Goal: Information Seeking & Learning: Learn about a topic

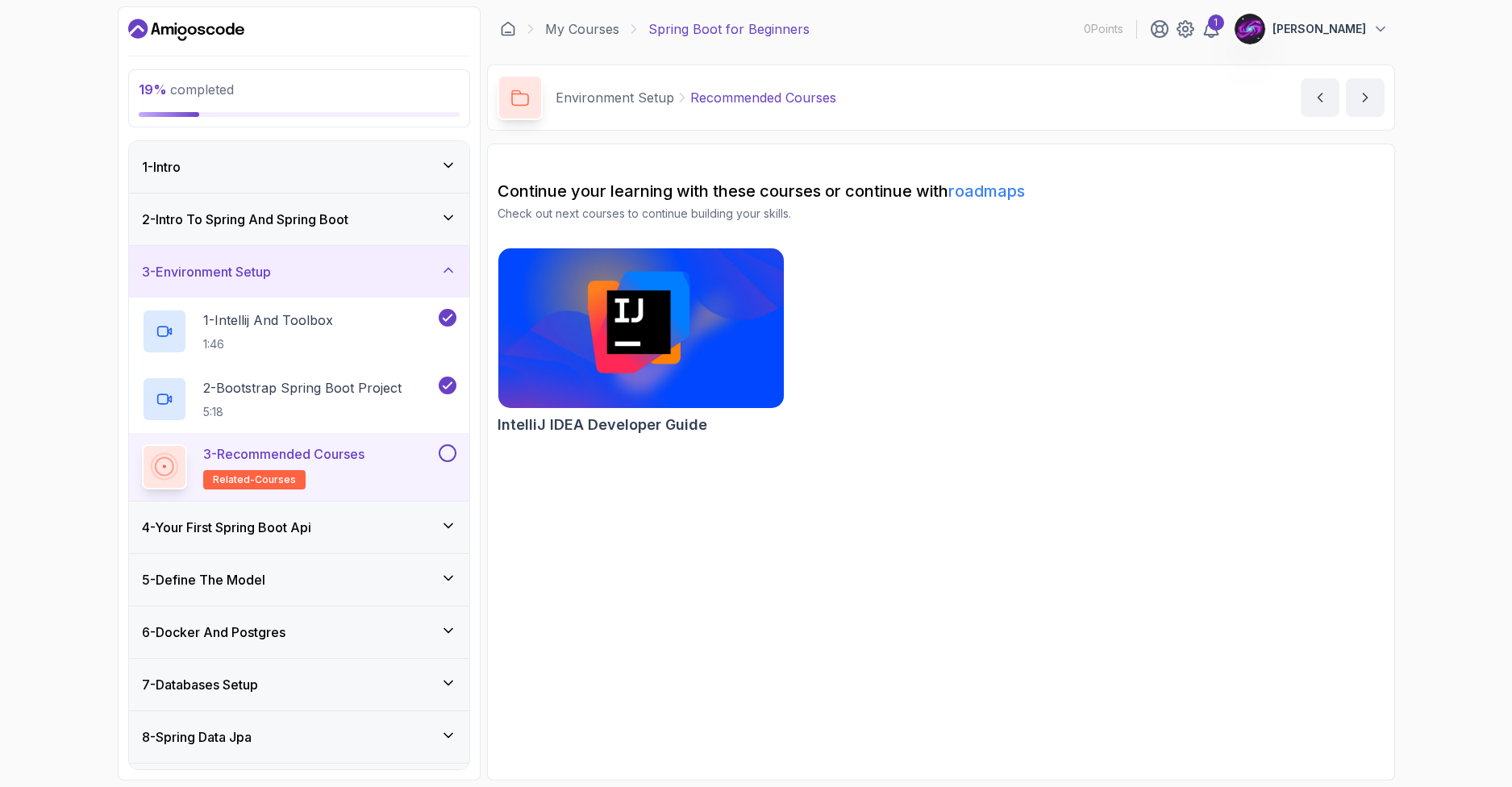
click at [573, 350] on img at bounding box center [641, 328] width 300 height 168
click at [457, 453] on div "3 - Recommended Courses related-courses" at bounding box center [299, 467] width 340 height 68
click at [1373, 106] on button "next content" at bounding box center [1365, 97] width 39 height 39
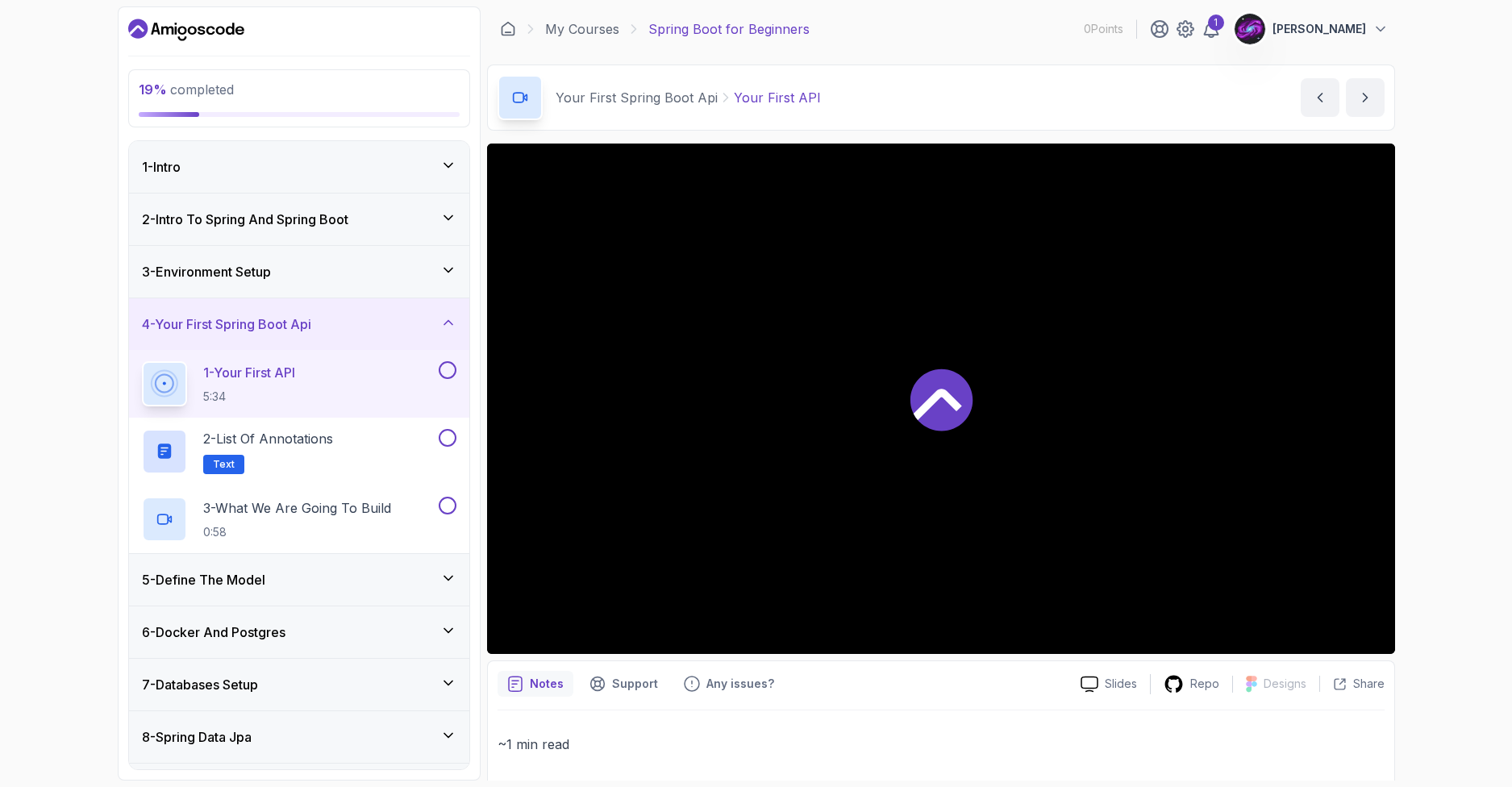
click at [300, 265] on div "3 - Environment Setup" at bounding box center [299, 271] width 315 height 19
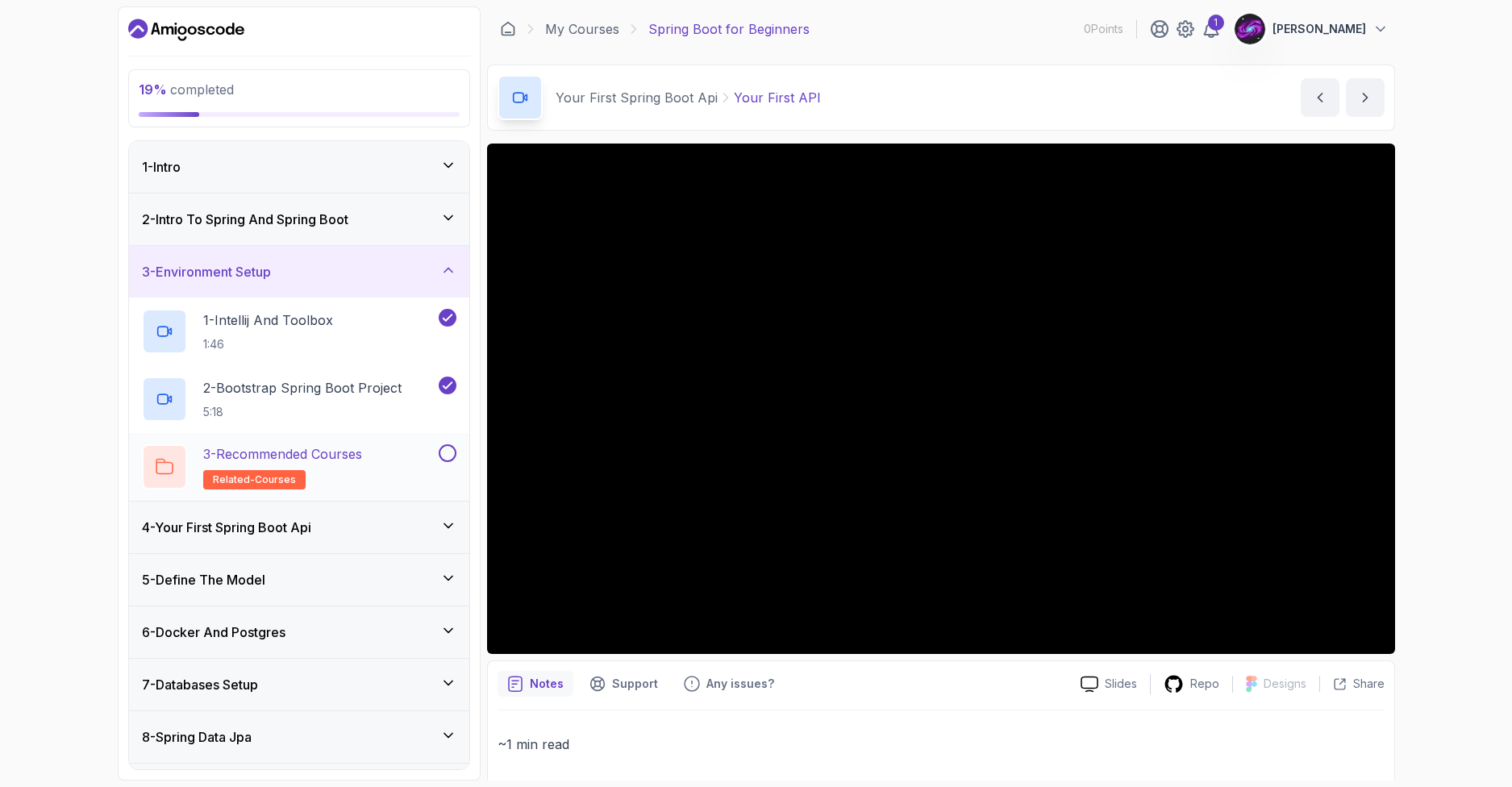
click at [448, 455] on button at bounding box center [448, 453] width 18 height 18
click at [429, 268] on div "3 - Environment Setup" at bounding box center [299, 271] width 315 height 19
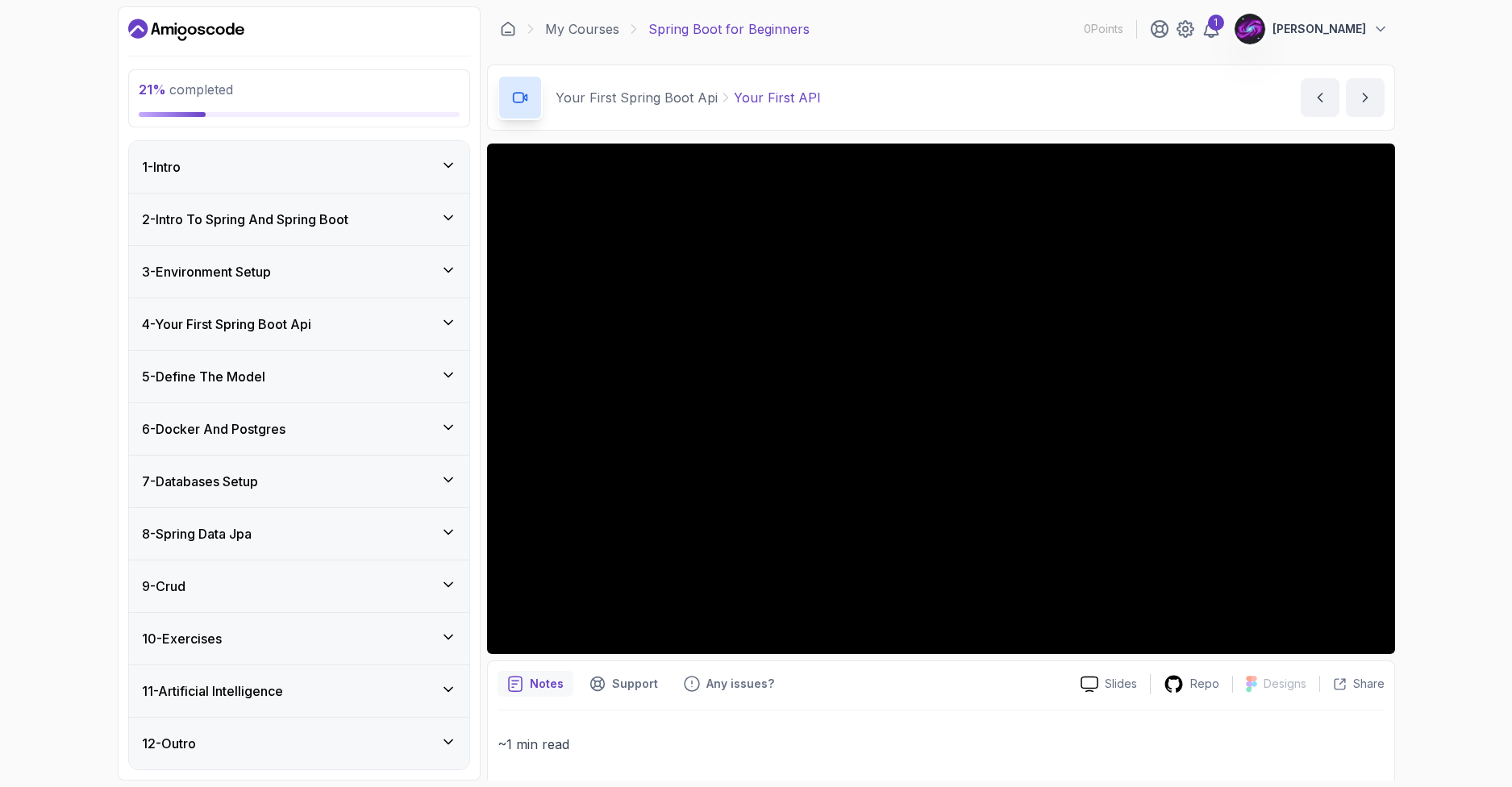
click at [356, 329] on div "4 - Your First Spring Boot Api" at bounding box center [299, 324] width 315 height 19
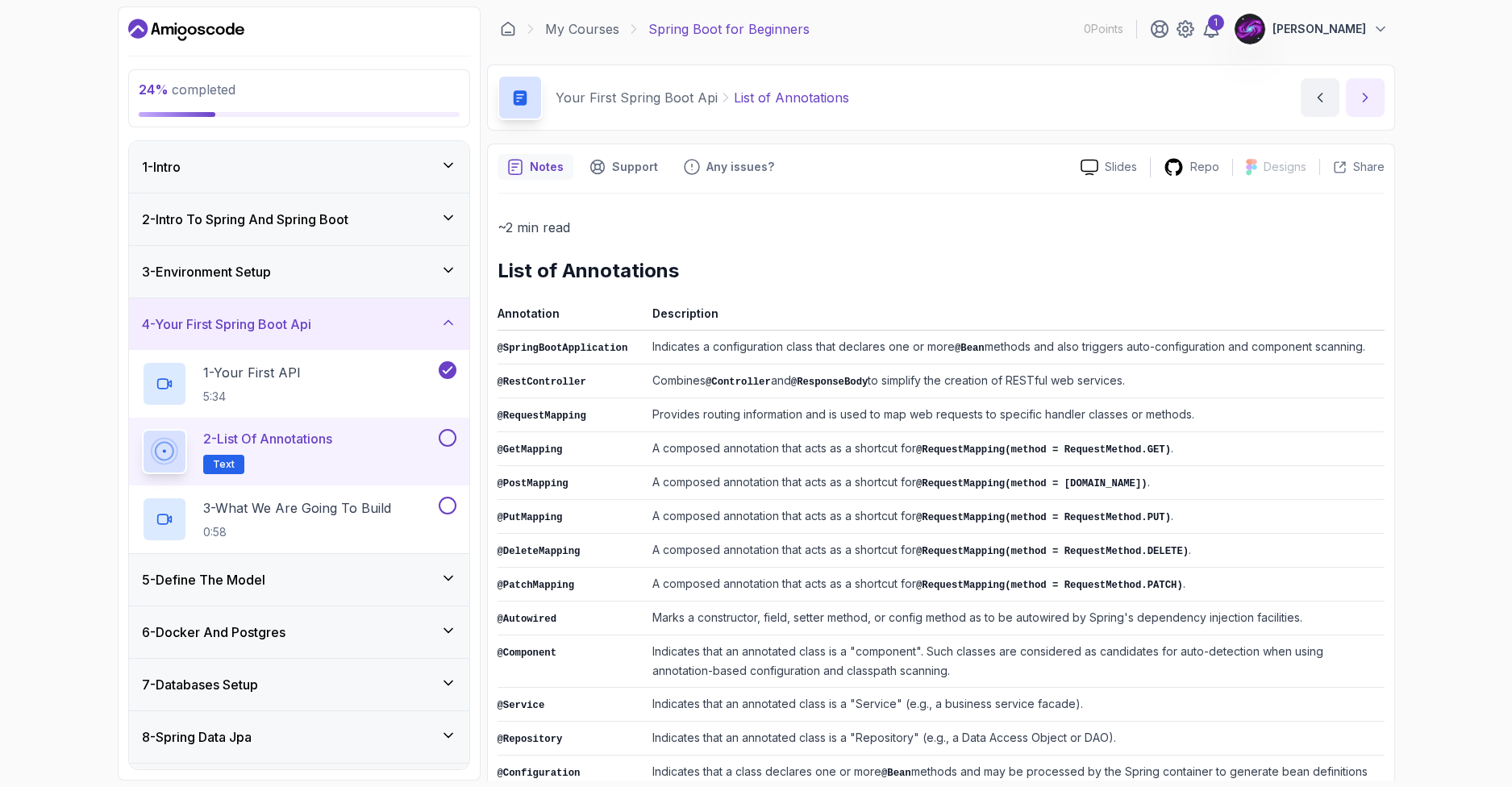
click at [1352, 108] on button "next content" at bounding box center [1365, 97] width 39 height 39
